Goal: Task Accomplishment & Management: Use online tool/utility

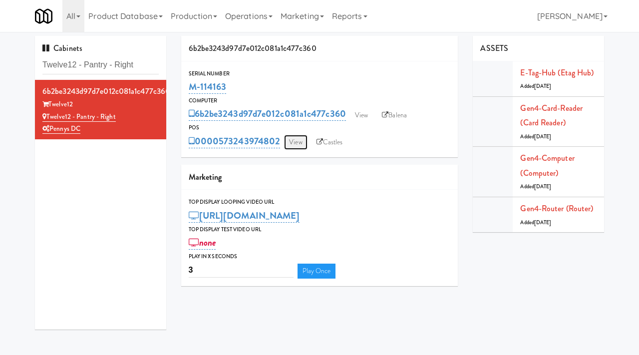
click at [299, 140] on link "View" at bounding box center [295, 142] width 23 height 15
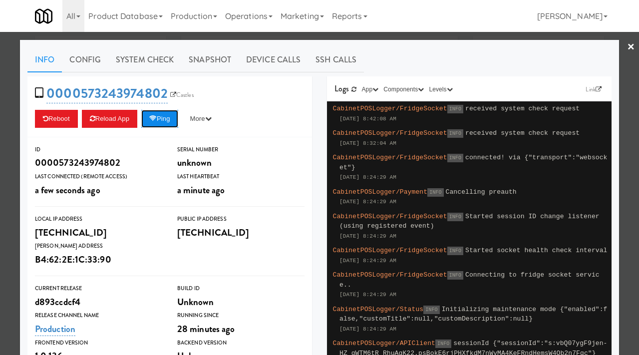
click at [161, 121] on button "Ping" at bounding box center [159, 119] width 37 height 18
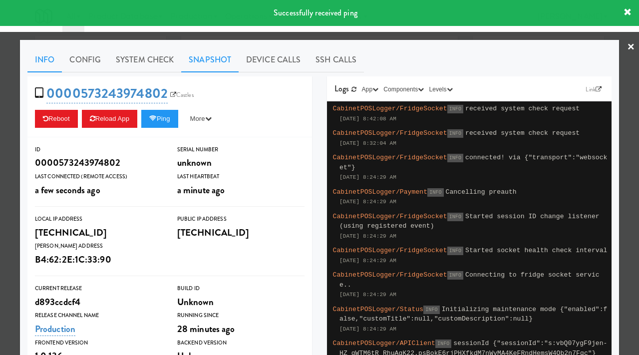
click at [204, 56] on link "Snapshot" at bounding box center [209, 59] width 57 height 25
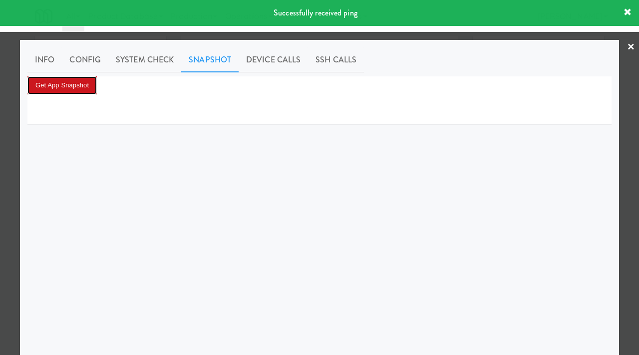
click at [72, 83] on button "Get App Snapshot" at bounding box center [61, 85] width 69 height 18
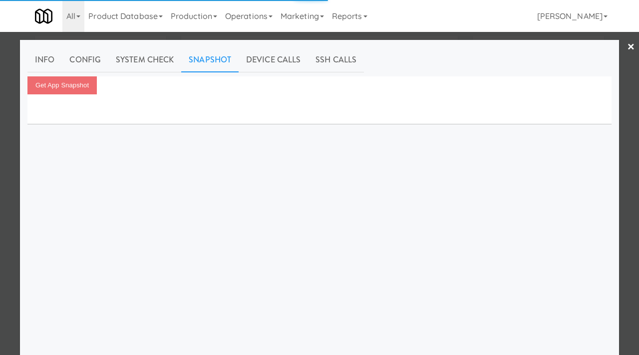
click at [0, 126] on div at bounding box center [319, 177] width 639 height 355
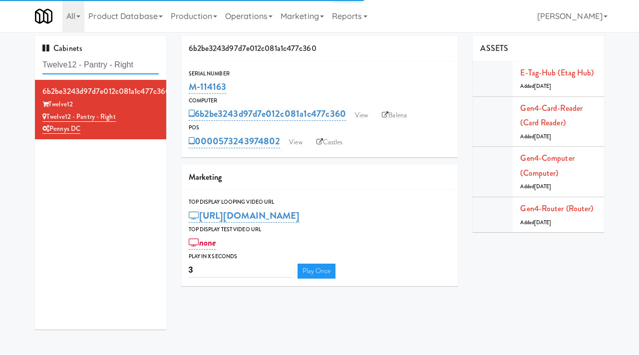
click at [122, 71] on input "Twelve12 - Pantry - Right" at bounding box center [100, 65] width 116 height 18
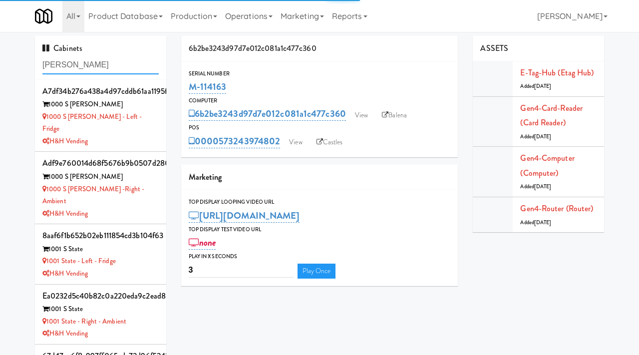
type input "[PERSON_NAME]"
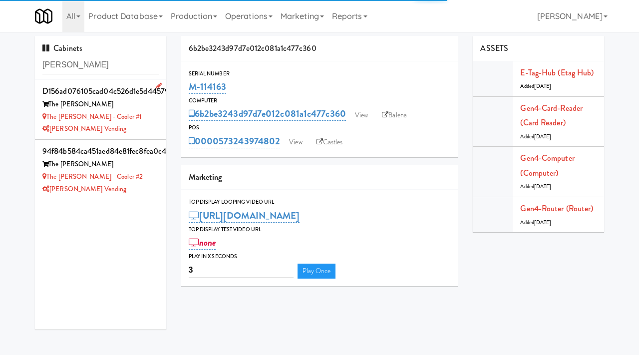
click at [142, 130] on div "[PERSON_NAME] Vending" at bounding box center [100, 129] width 116 height 12
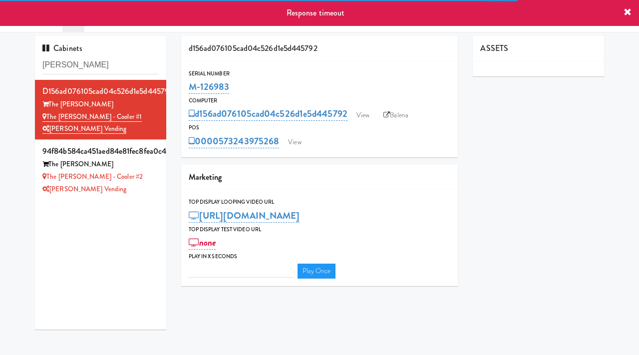
type input "3"
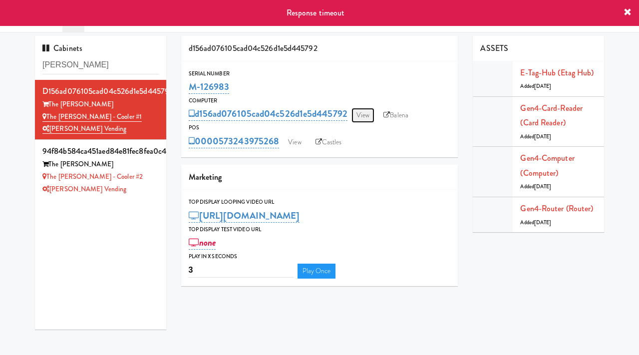
click at [358, 113] on link "View" at bounding box center [362, 115] width 23 height 15
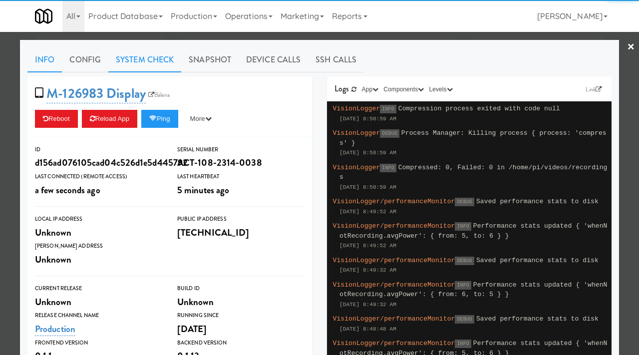
click at [161, 57] on link "System Check" at bounding box center [144, 59] width 73 height 25
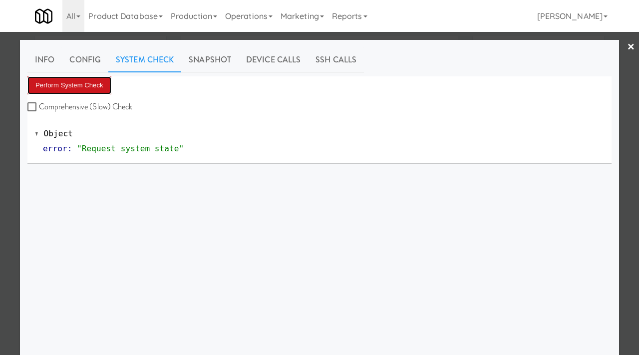
click at [89, 81] on button "Perform System Check" at bounding box center [69, 85] width 84 height 18
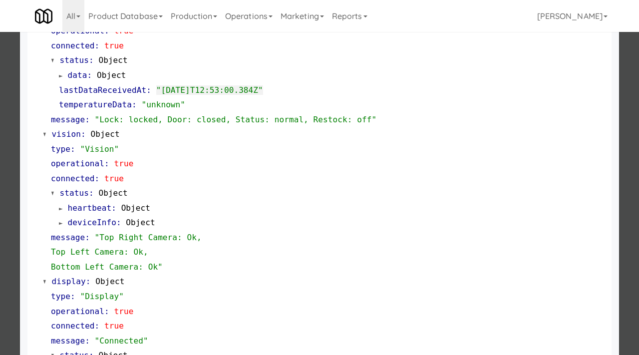
scroll to position [405, 0]
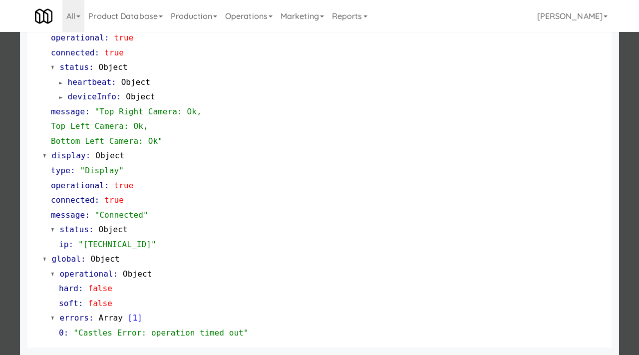
click at [3, 248] on div at bounding box center [319, 177] width 639 height 355
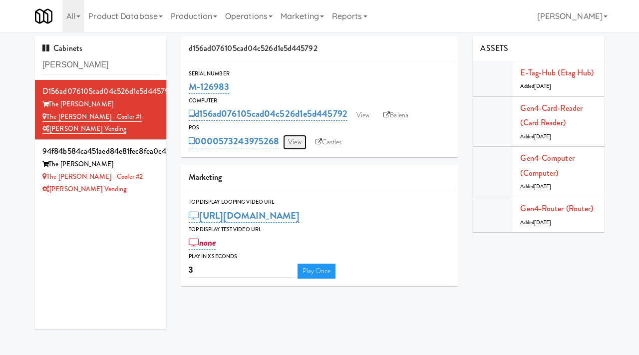
click at [297, 145] on link "View" at bounding box center [294, 142] width 23 height 15
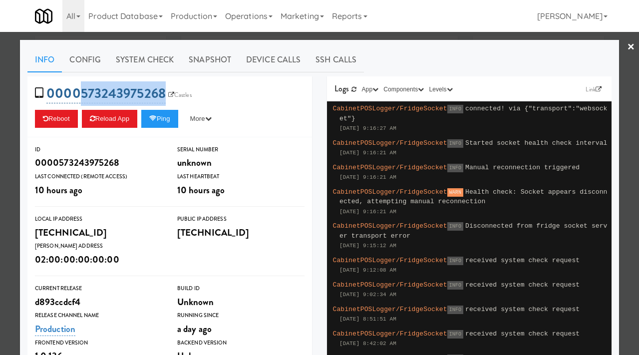
drag, startPoint x: 171, startPoint y: 88, endPoint x: 81, endPoint y: 96, distance: 90.1
click at [81, 96] on span "0000573243975268 Castles" at bounding box center [116, 93] width 163 height 19
copy link "573243975268"
click at [2, 98] on div at bounding box center [319, 177] width 639 height 355
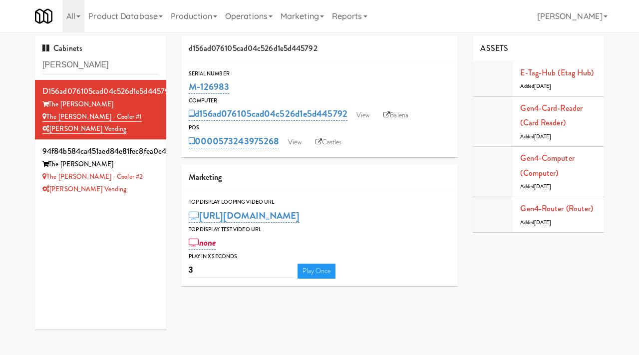
drag, startPoint x: 229, startPoint y: 84, endPoint x: 186, endPoint y: 85, distance: 43.9
click at [186, 85] on div "Serial Number M-126983" at bounding box center [319, 82] width 277 height 27
copy link "M-126983"
click at [298, 141] on link "View" at bounding box center [294, 142] width 23 height 15
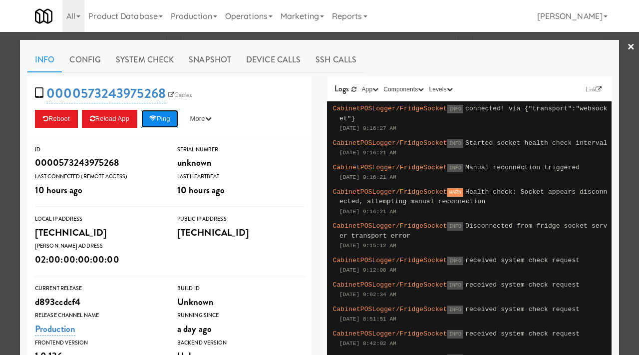
click at [161, 119] on button "Ping" at bounding box center [159, 119] width 37 height 18
click at [157, 117] on icon at bounding box center [152, 118] width 7 height 6
click at [157, 119] on icon at bounding box center [152, 118] width 7 height 6
click at [170, 123] on button "Ping" at bounding box center [159, 119] width 37 height 18
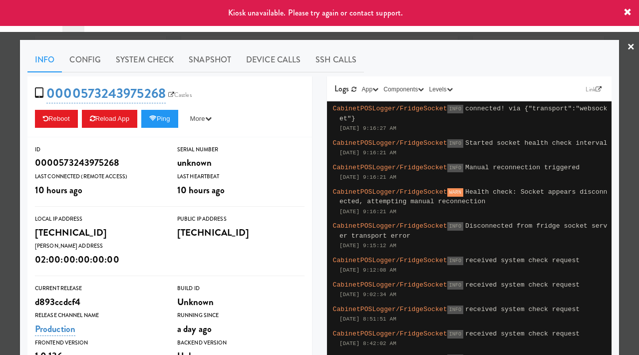
click at [0, 105] on div at bounding box center [319, 177] width 639 height 355
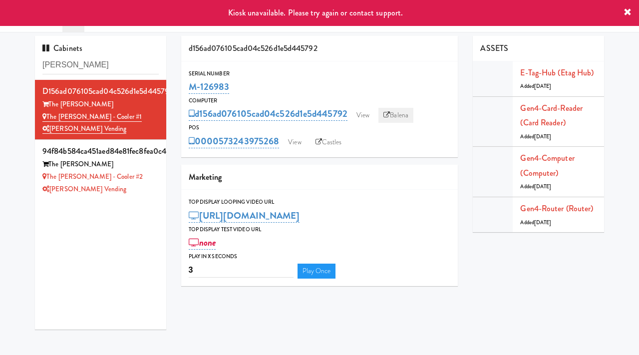
click at [393, 114] on link "Balena" at bounding box center [395, 115] width 35 height 15
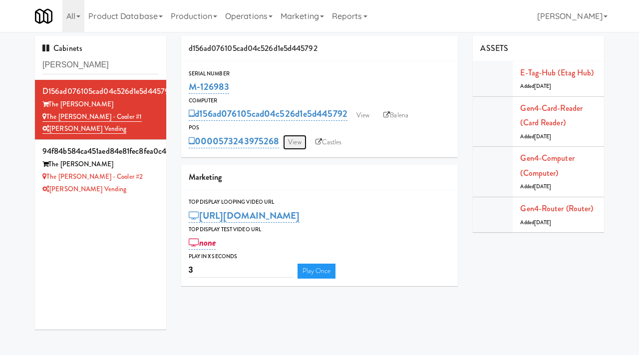
click at [297, 143] on link "View" at bounding box center [294, 142] width 23 height 15
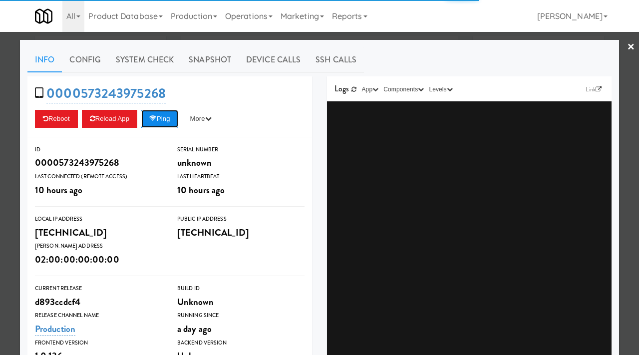
click at [169, 121] on button "Ping" at bounding box center [159, 119] width 37 height 18
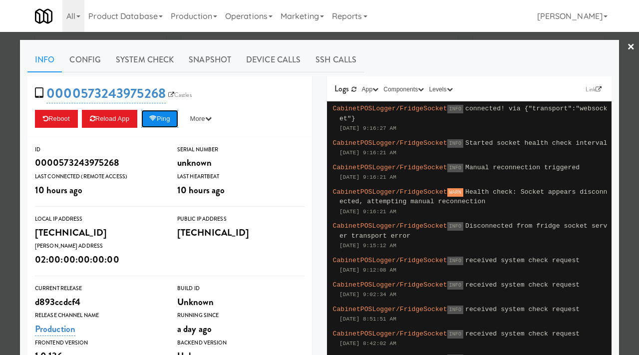
click at [157, 116] on icon at bounding box center [152, 118] width 7 height 6
click at [155, 117] on icon at bounding box center [152, 118] width 7 height 6
click at [157, 119] on icon at bounding box center [152, 118] width 7 height 6
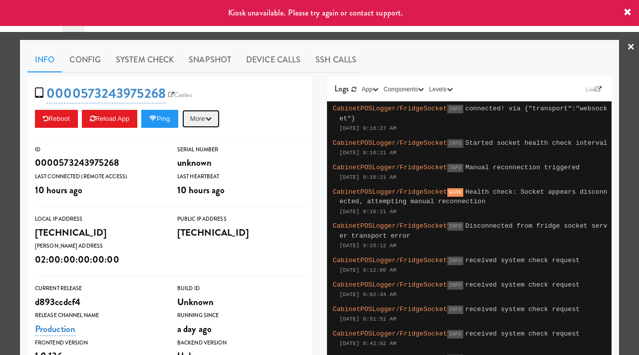
click at [206, 119] on button "More" at bounding box center [200, 119] width 37 height 18
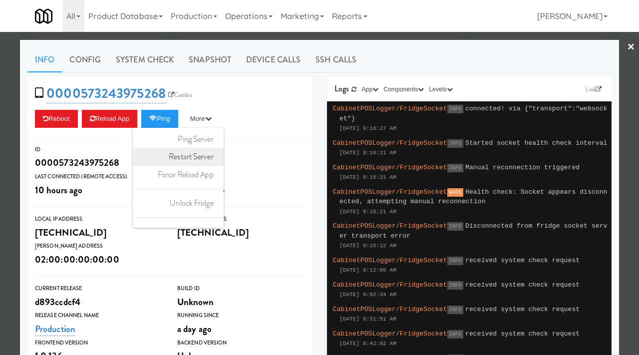
click at [211, 154] on link "Restart Server" at bounding box center [178, 157] width 91 height 18
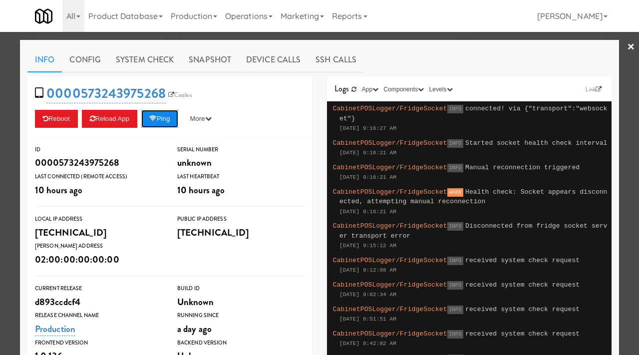
click at [168, 118] on button "Ping" at bounding box center [159, 119] width 37 height 18
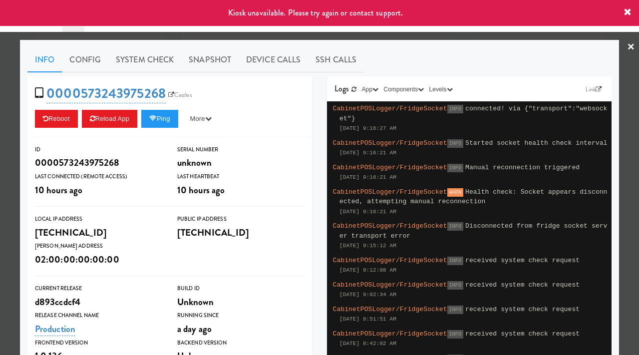
click at [0, 113] on div at bounding box center [319, 177] width 639 height 355
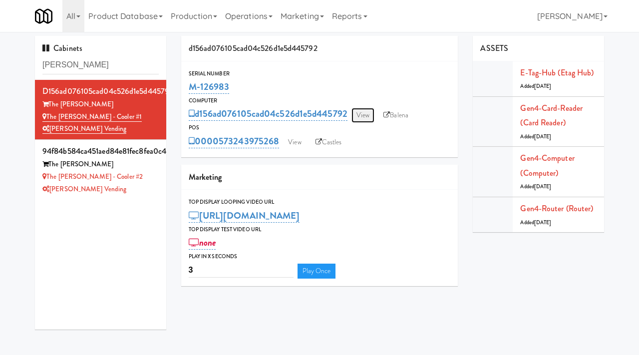
click at [358, 114] on link "View" at bounding box center [362, 115] width 23 height 15
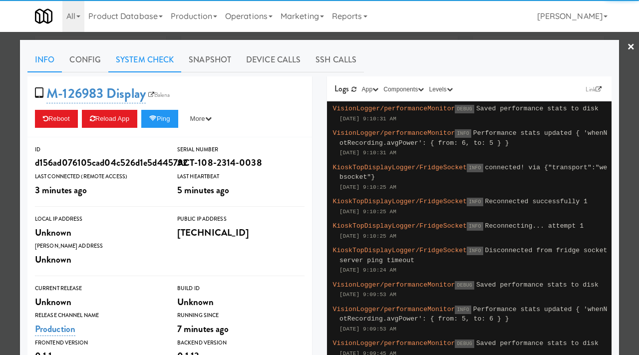
click at [147, 58] on link "System Check" at bounding box center [144, 59] width 73 height 25
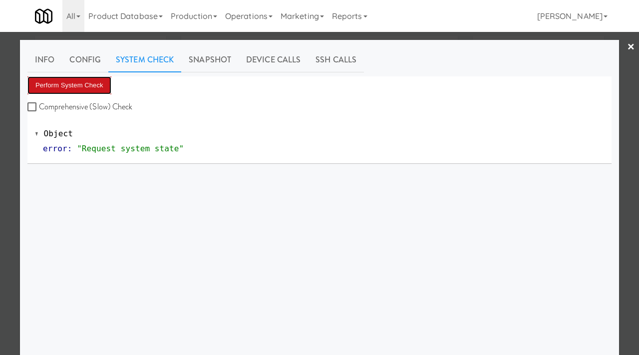
click at [90, 83] on button "Perform System Check" at bounding box center [69, 85] width 84 height 18
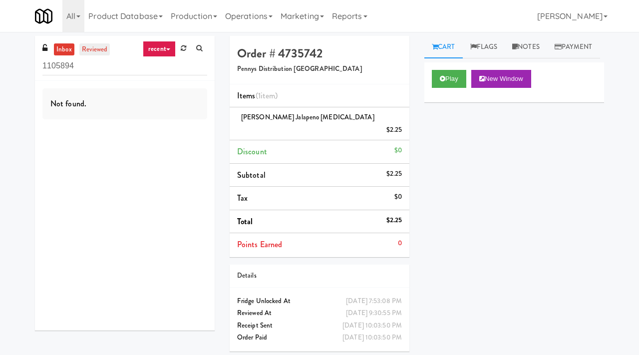
click at [96, 54] on link "reviewed" at bounding box center [94, 49] width 31 height 12
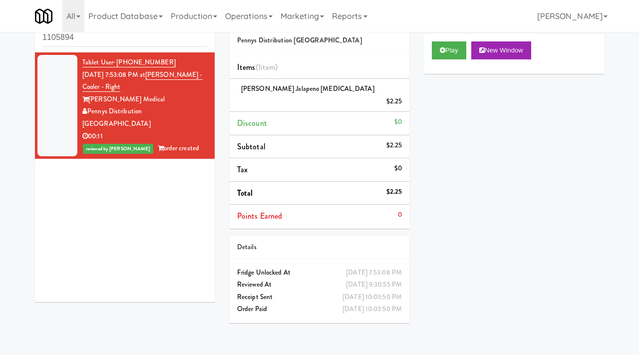
scroll to position [32, 0]
